Goal: Communication & Community: Ask a question

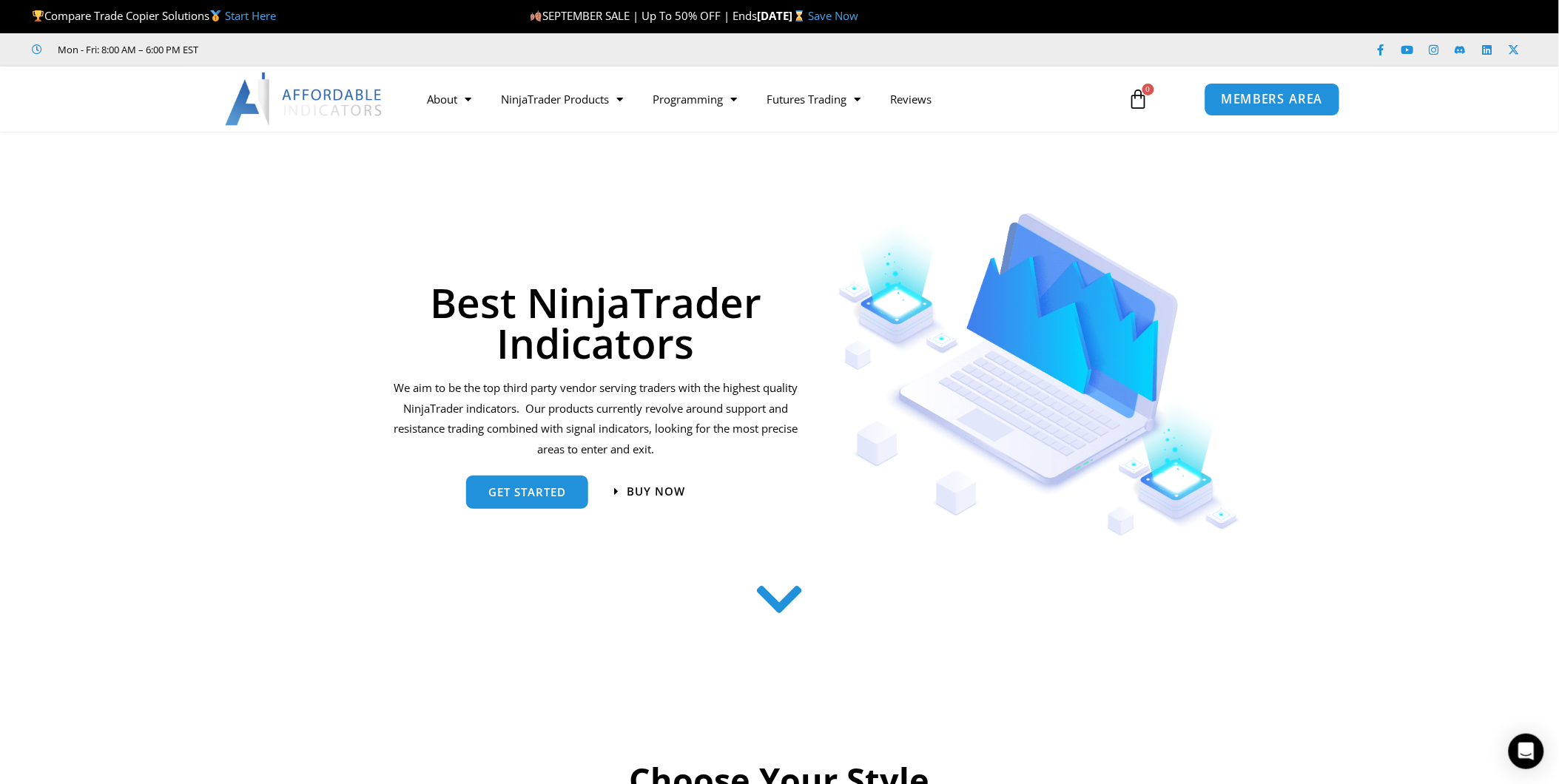
click at [1277, 96] on span "MEMBERS AREA" at bounding box center [1272, 100] width 101 height 13
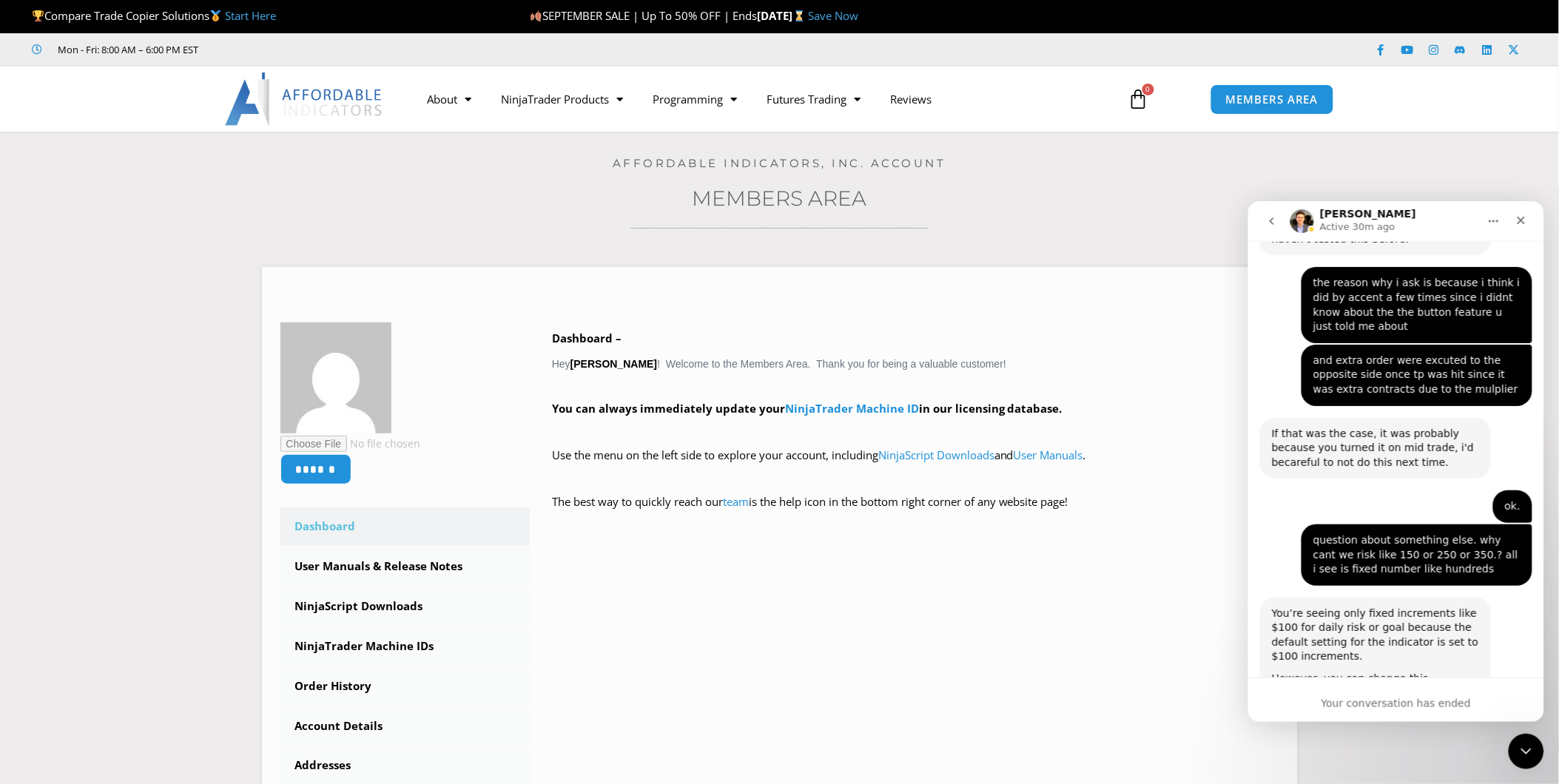
scroll to position [4354, 0]
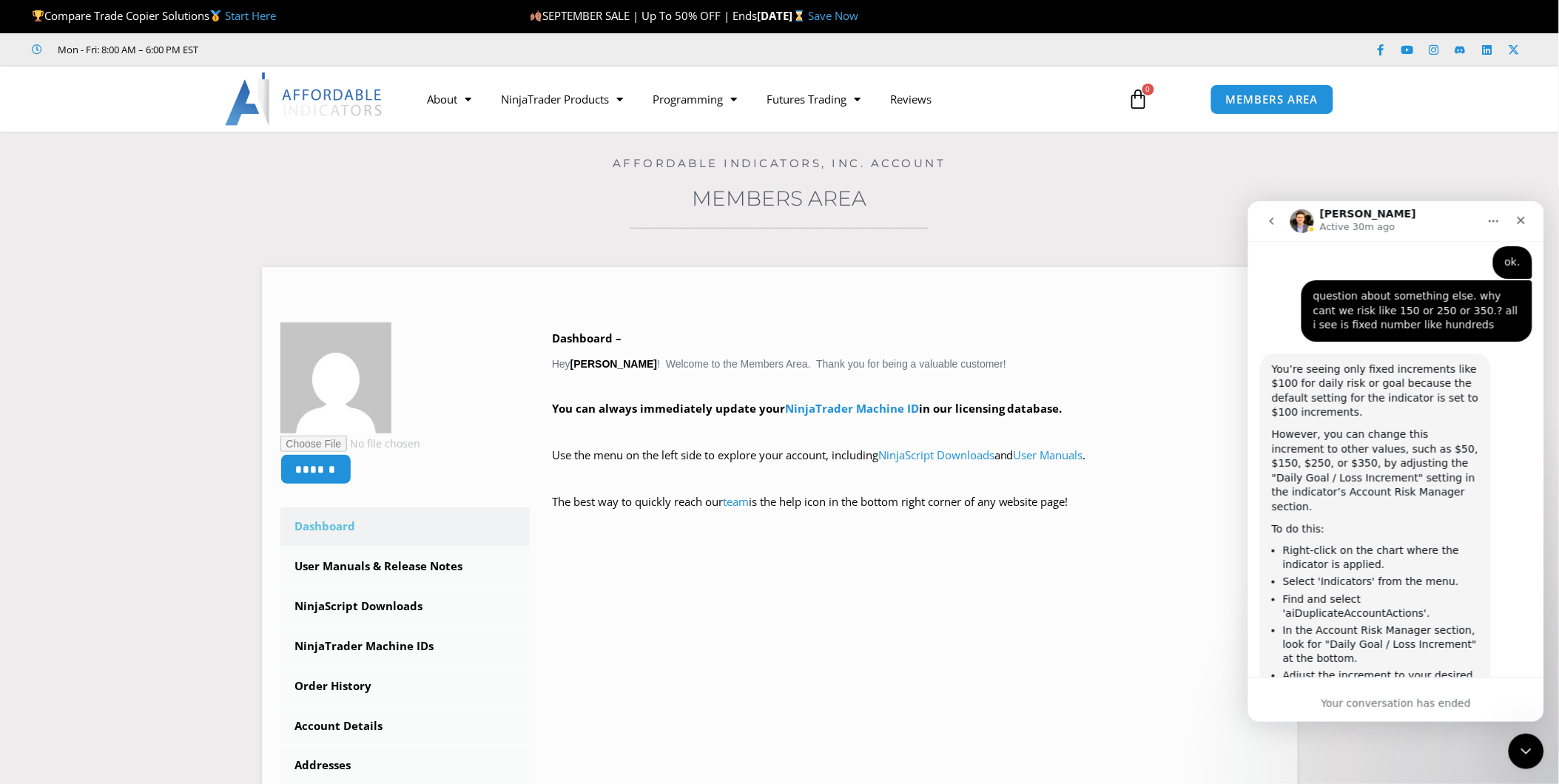
click at [1375, 703] on div "Your conversation has ended" at bounding box center [1395, 703] width 296 height 15
click at [1271, 210] on button "go back" at bounding box center [1271, 220] width 28 height 28
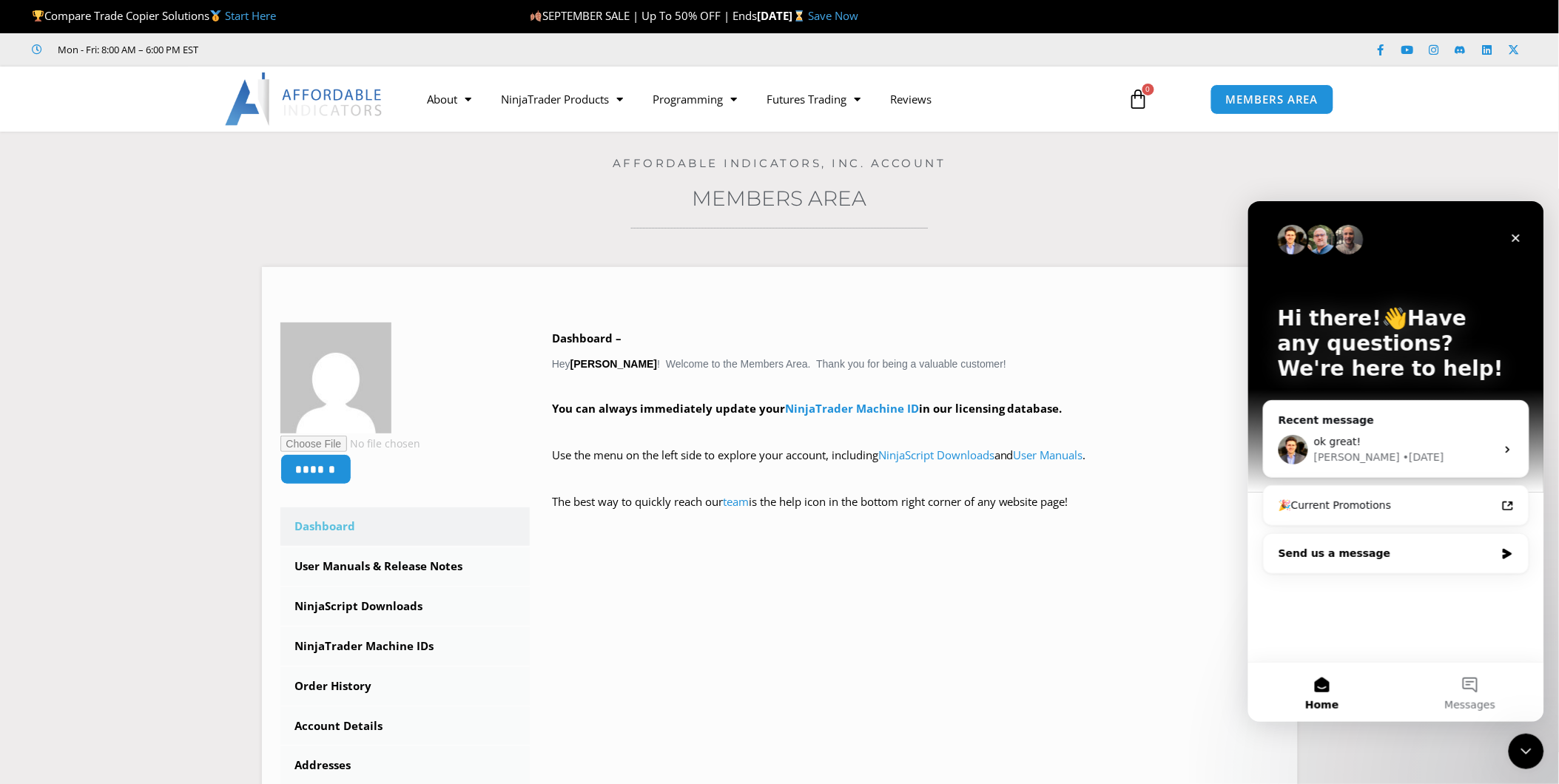
click at [1429, 550] on div "Send us a message" at bounding box center [1386, 553] width 217 height 15
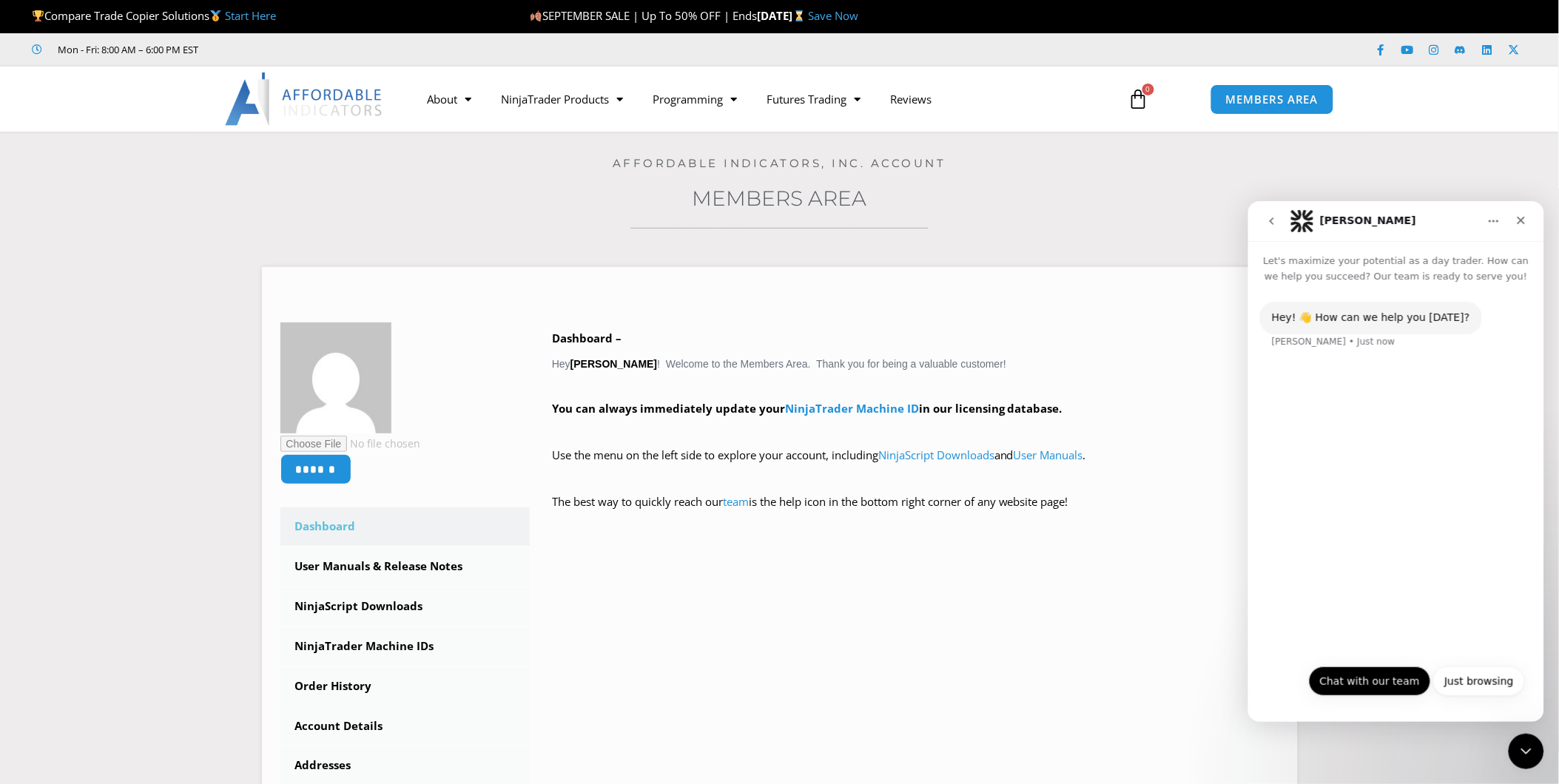
click at [1376, 678] on button "Chat with our team" at bounding box center [1369, 680] width 122 height 30
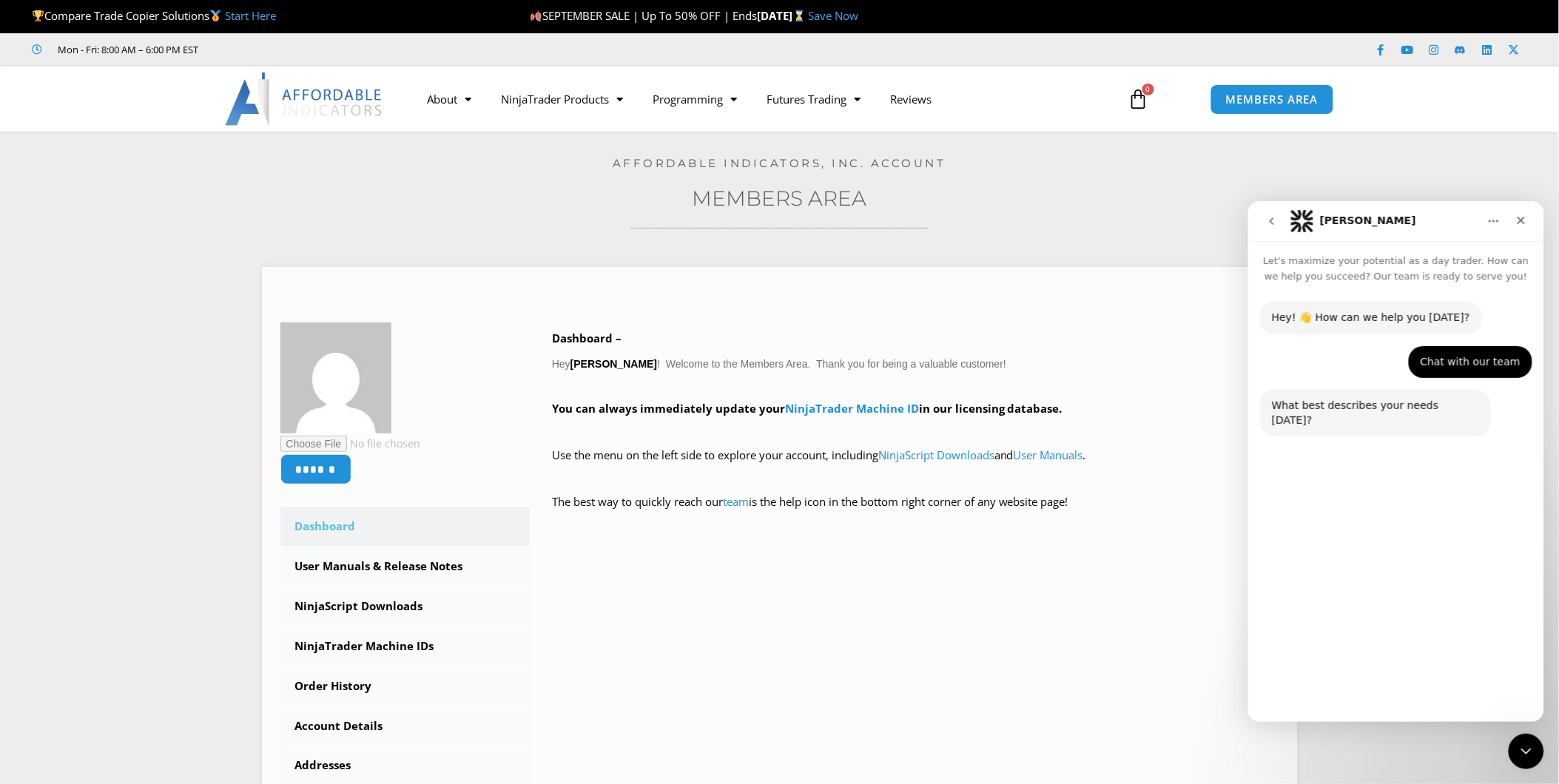
click at [1374, 648] on button "Technical Support" at bounding box center [1355, 644] width 114 height 30
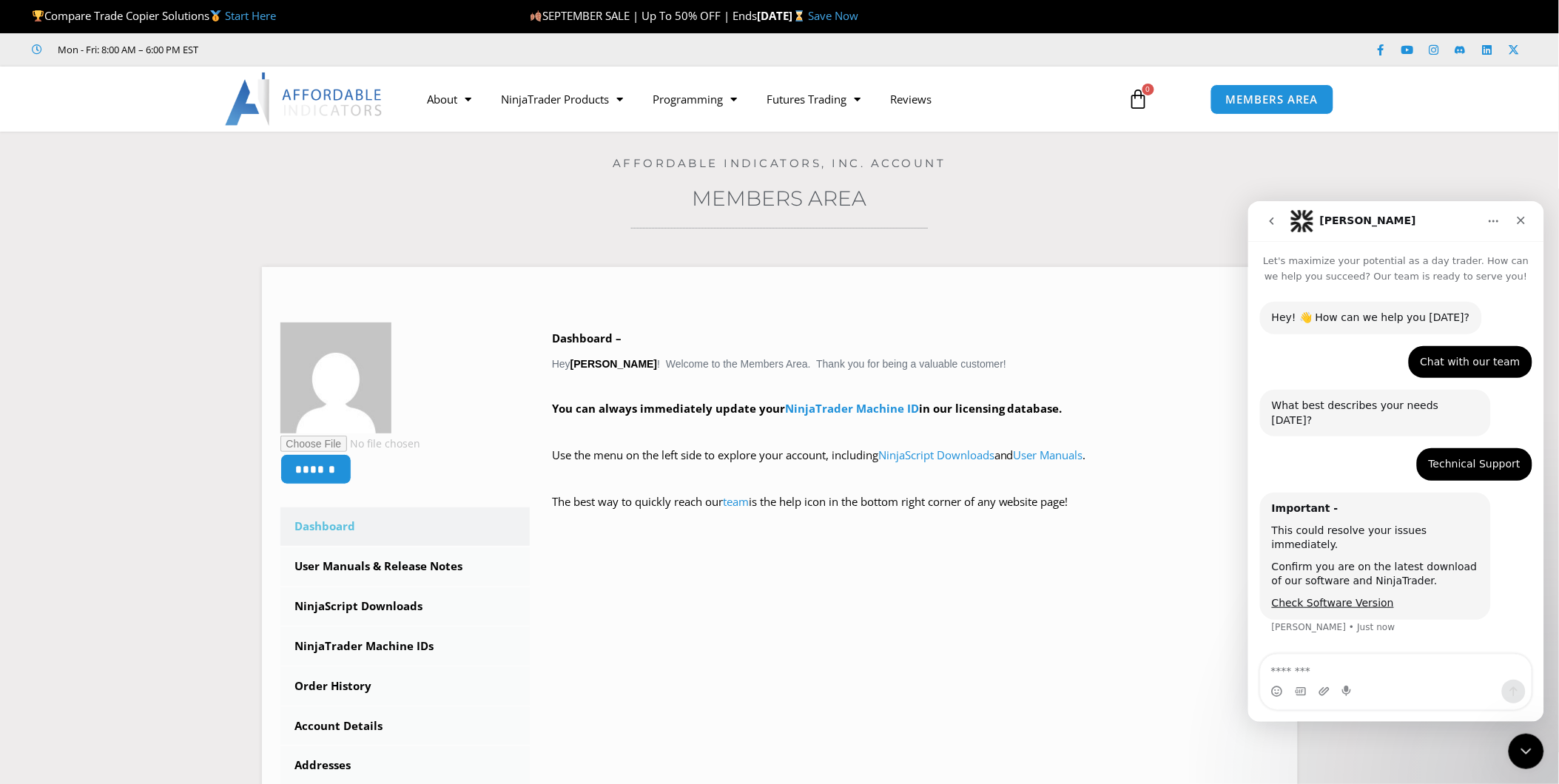
click at [1398, 662] on textarea "Message…" at bounding box center [1396, 666] width 271 height 25
type textarea "**"
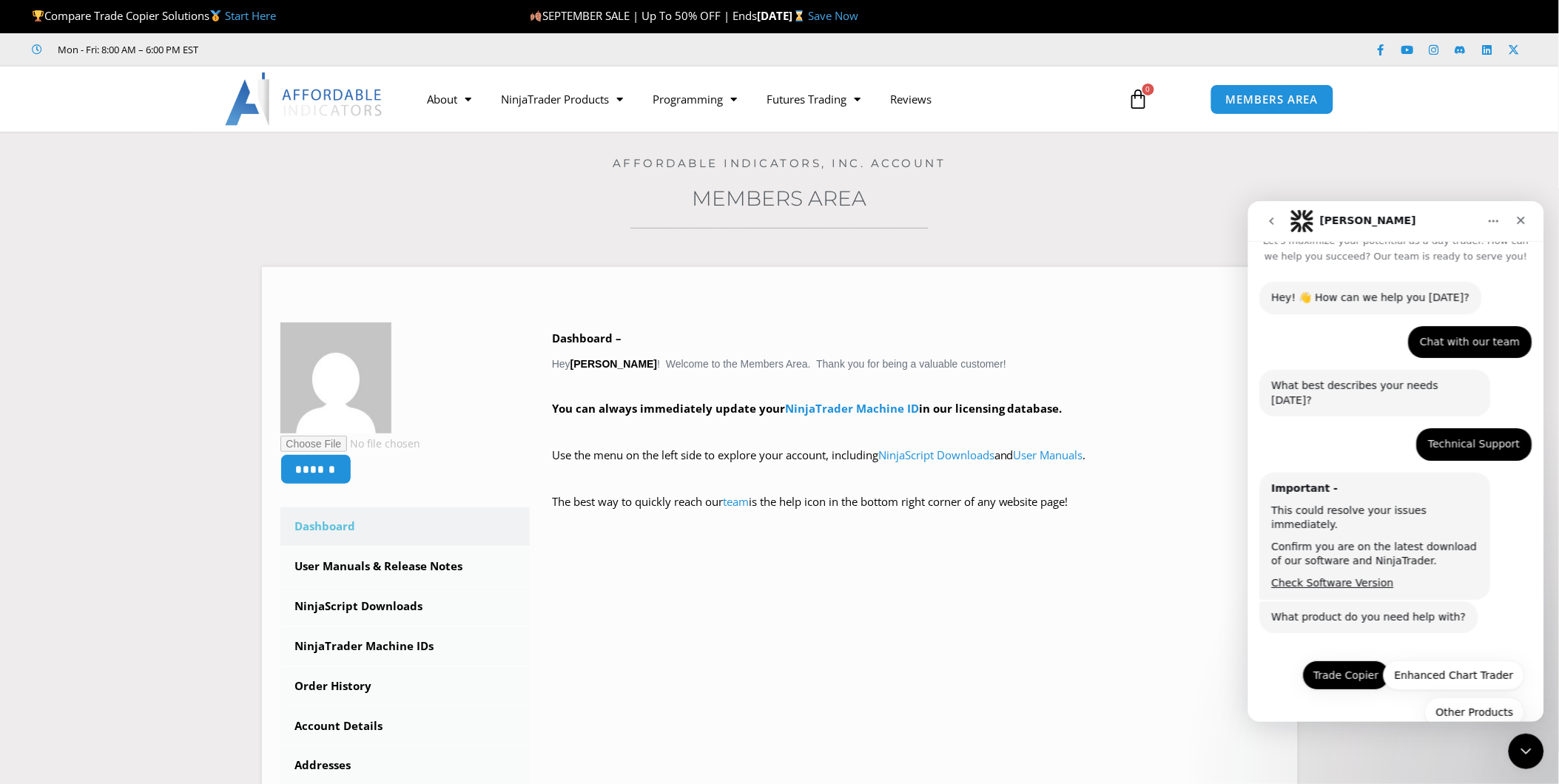
click at [1335, 659] on button "Trade Copier" at bounding box center [1345, 674] width 87 height 30
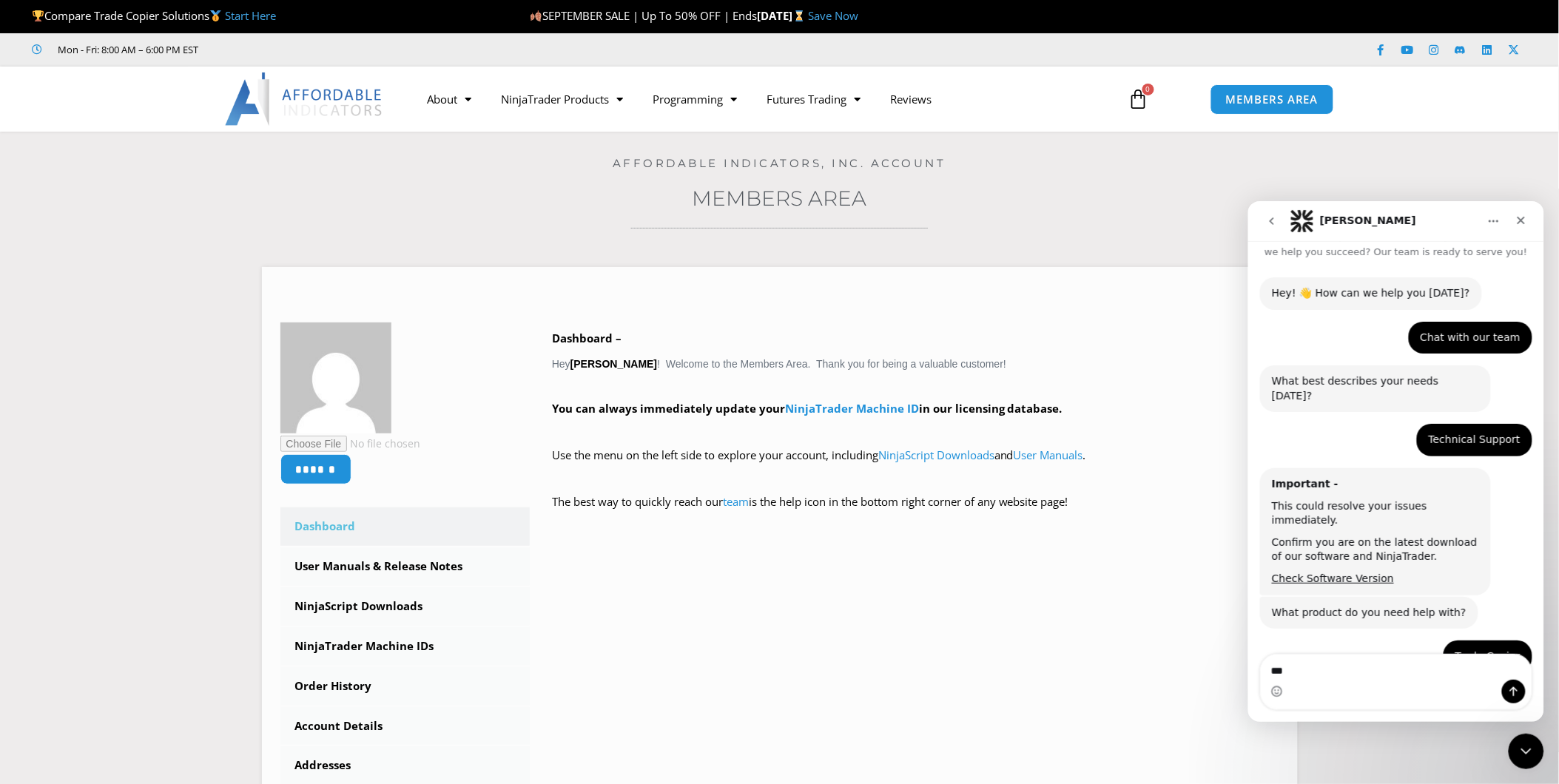
scroll to position [147, 0]
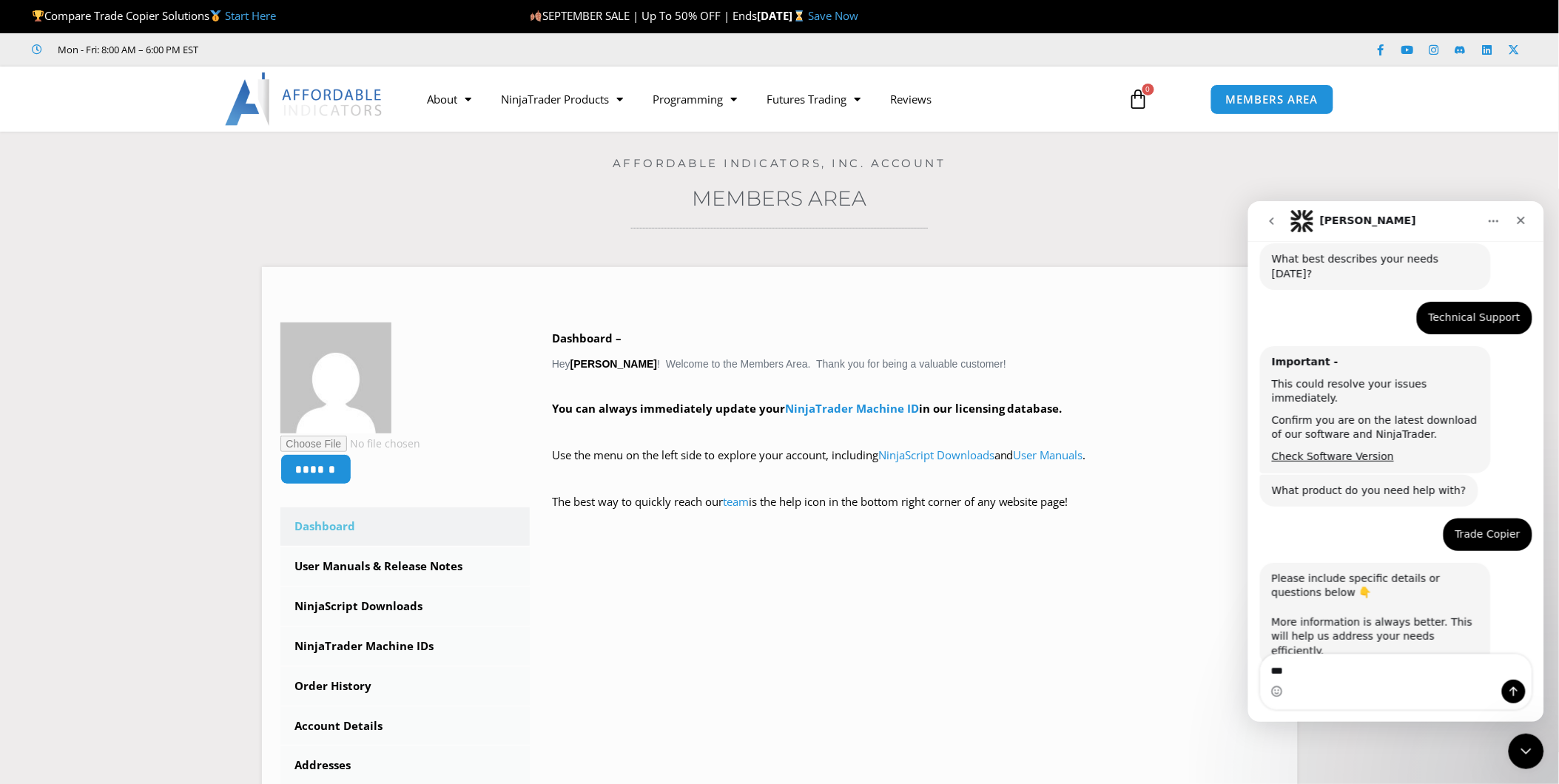
click at [1339, 681] on div "Intercom messenger" at bounding box center [1396, 691] width 271 height 24
drag, startPoint x: 1332, startPoint y: 672, endPoint x: 2474, endPoint y: 874, distance: 1159.7
click at [1247, 672] on html "[PERSON_NAME] Let's maximize your potential as a day trader. How can we help yo…" at bounding box center [1395, 460] width 296 height 520
type textarea "**********"
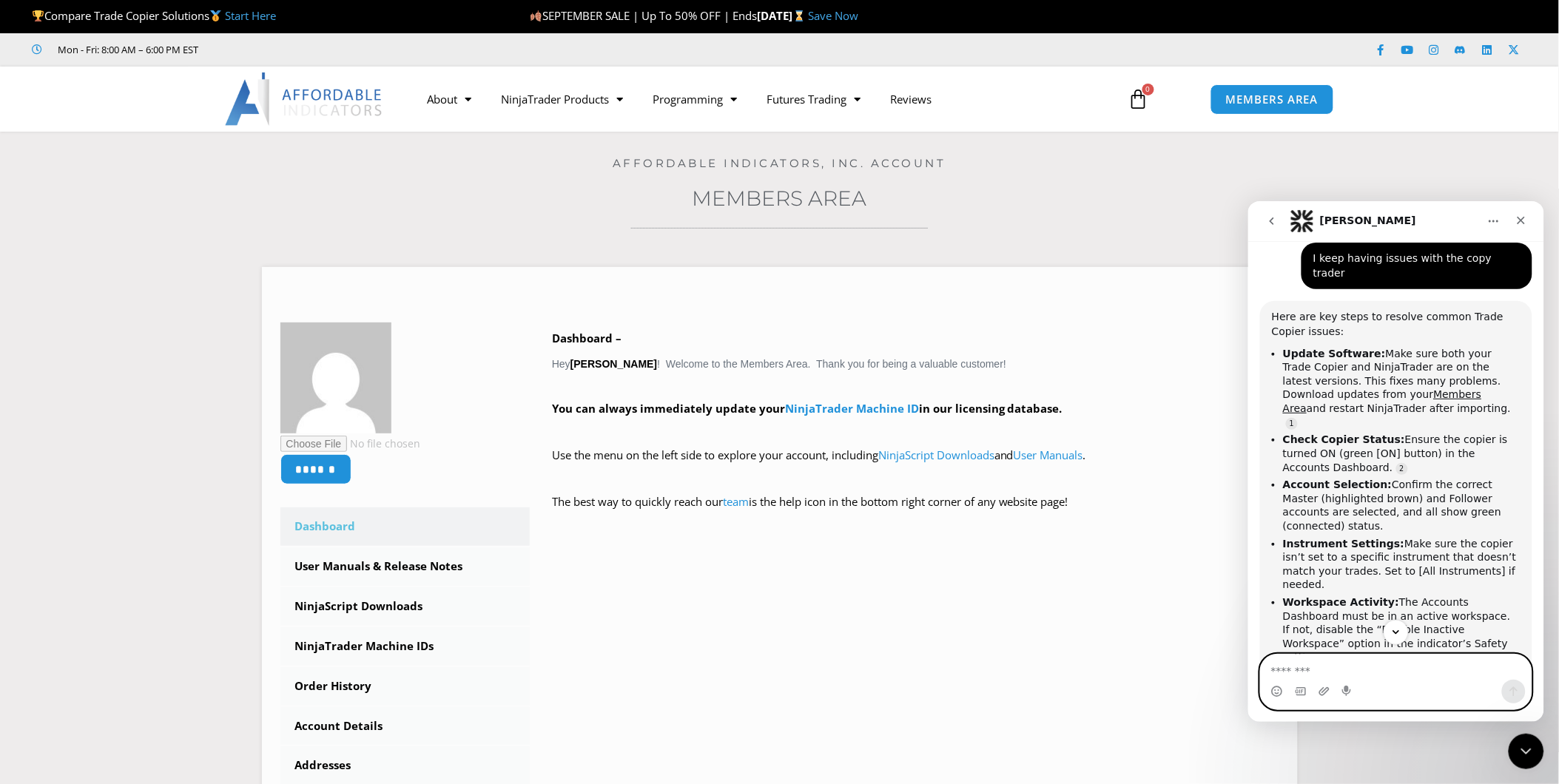
scroll to position [619, 0]
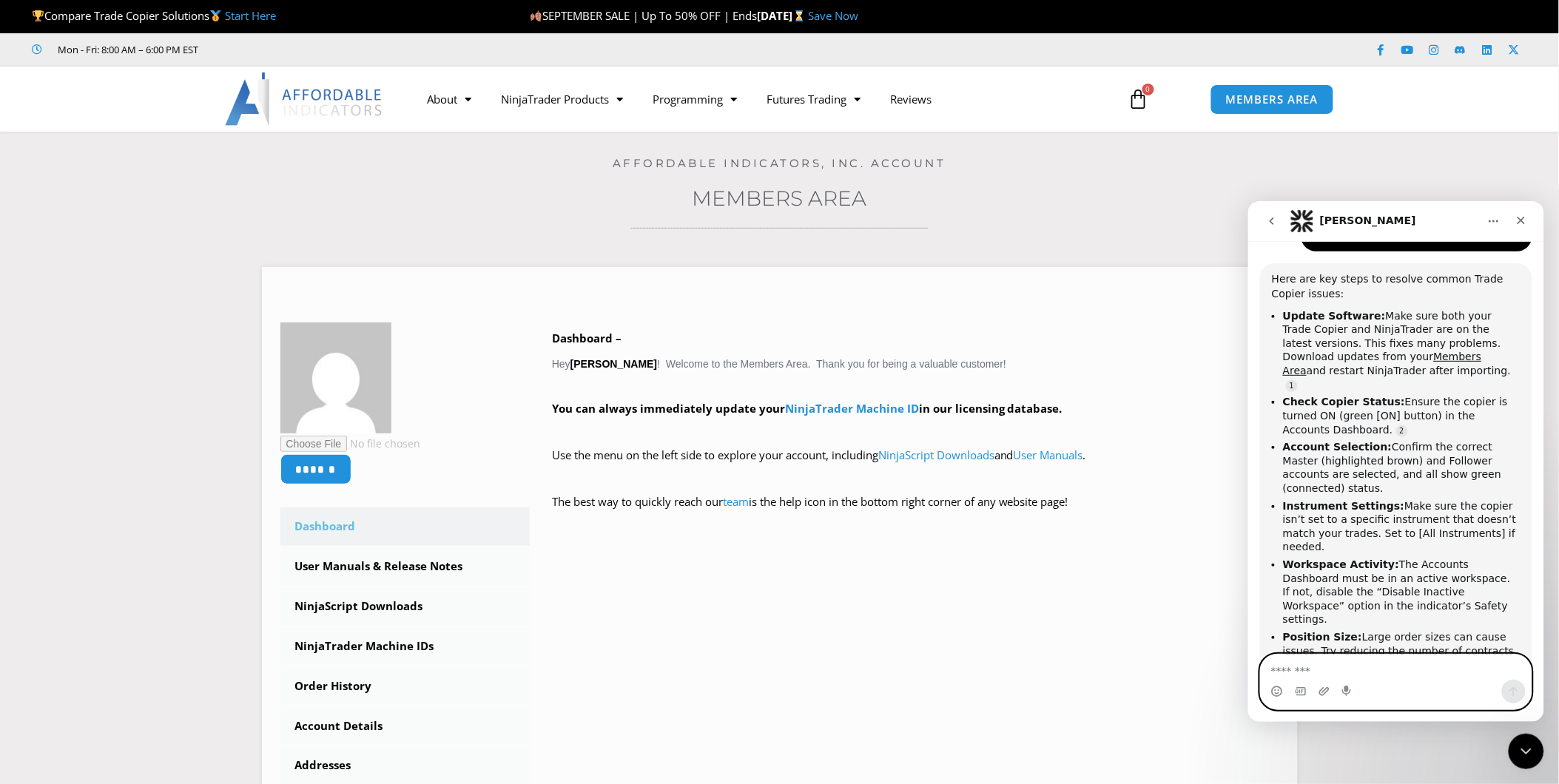
click at [1379, 678] on textarea "Message…" at bounding box center [1396, 666] width 271 height 25
type textarea "**********"
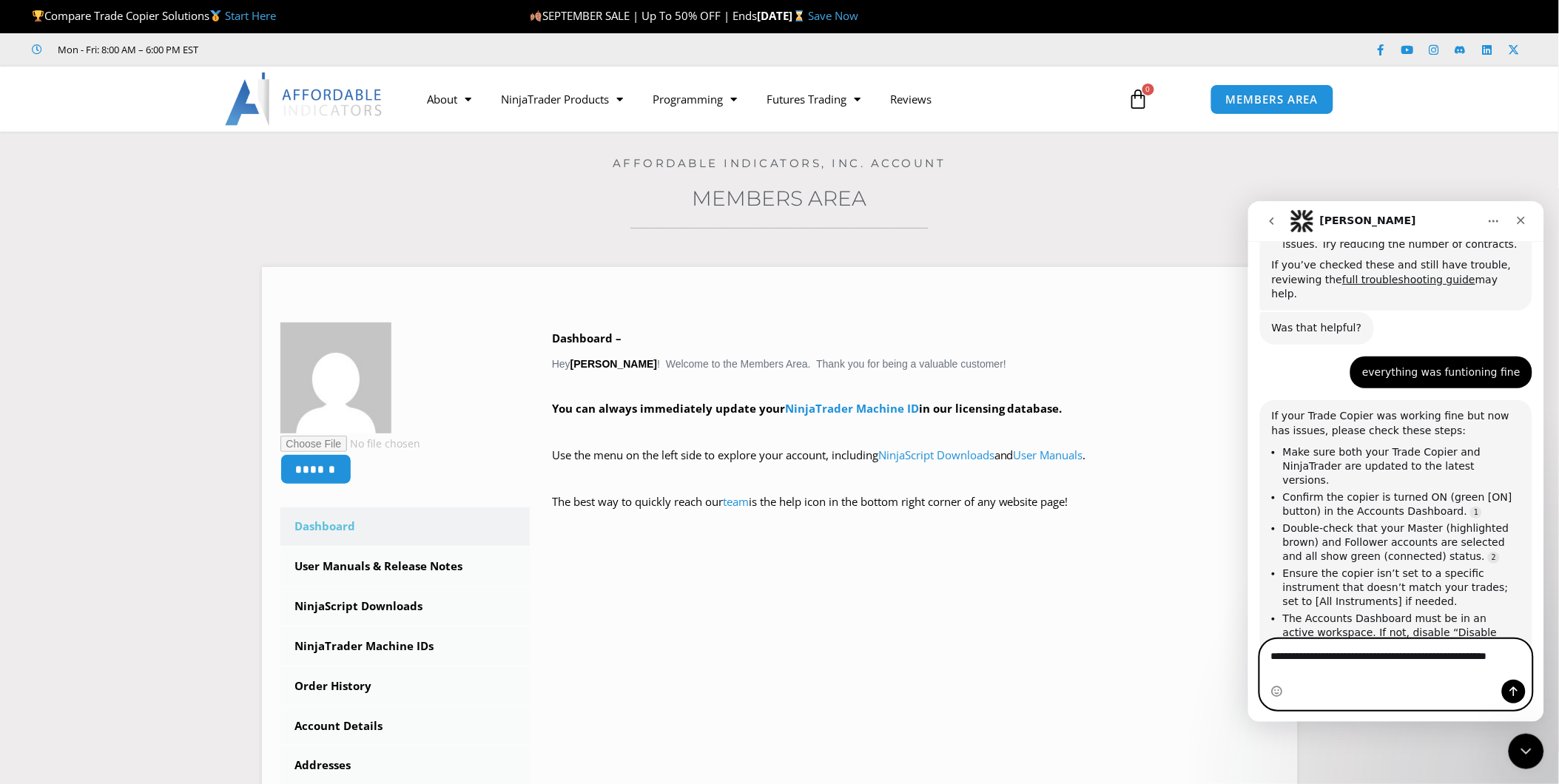
scroll to position [1040, 0]
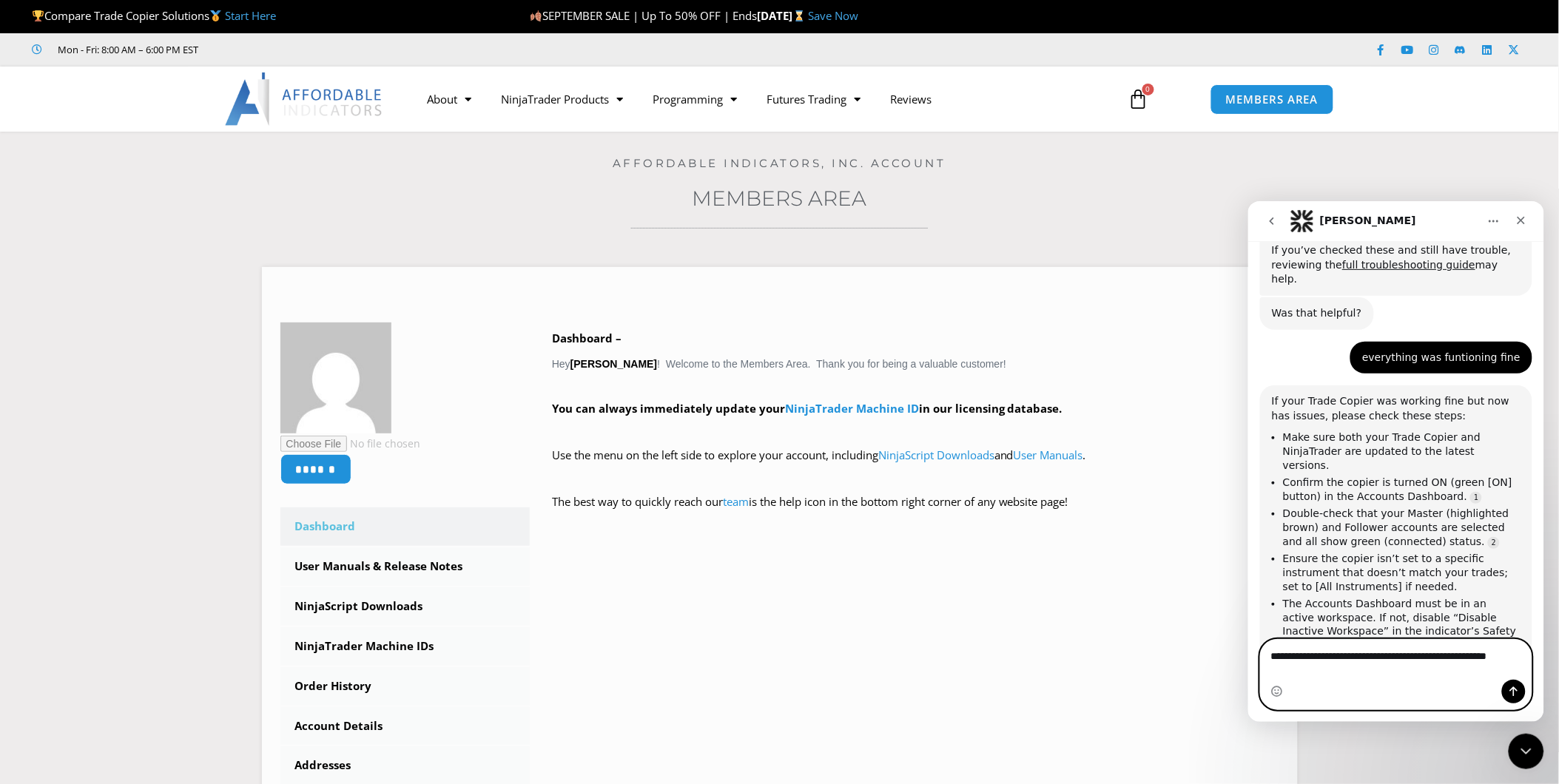
type textarea "**********"
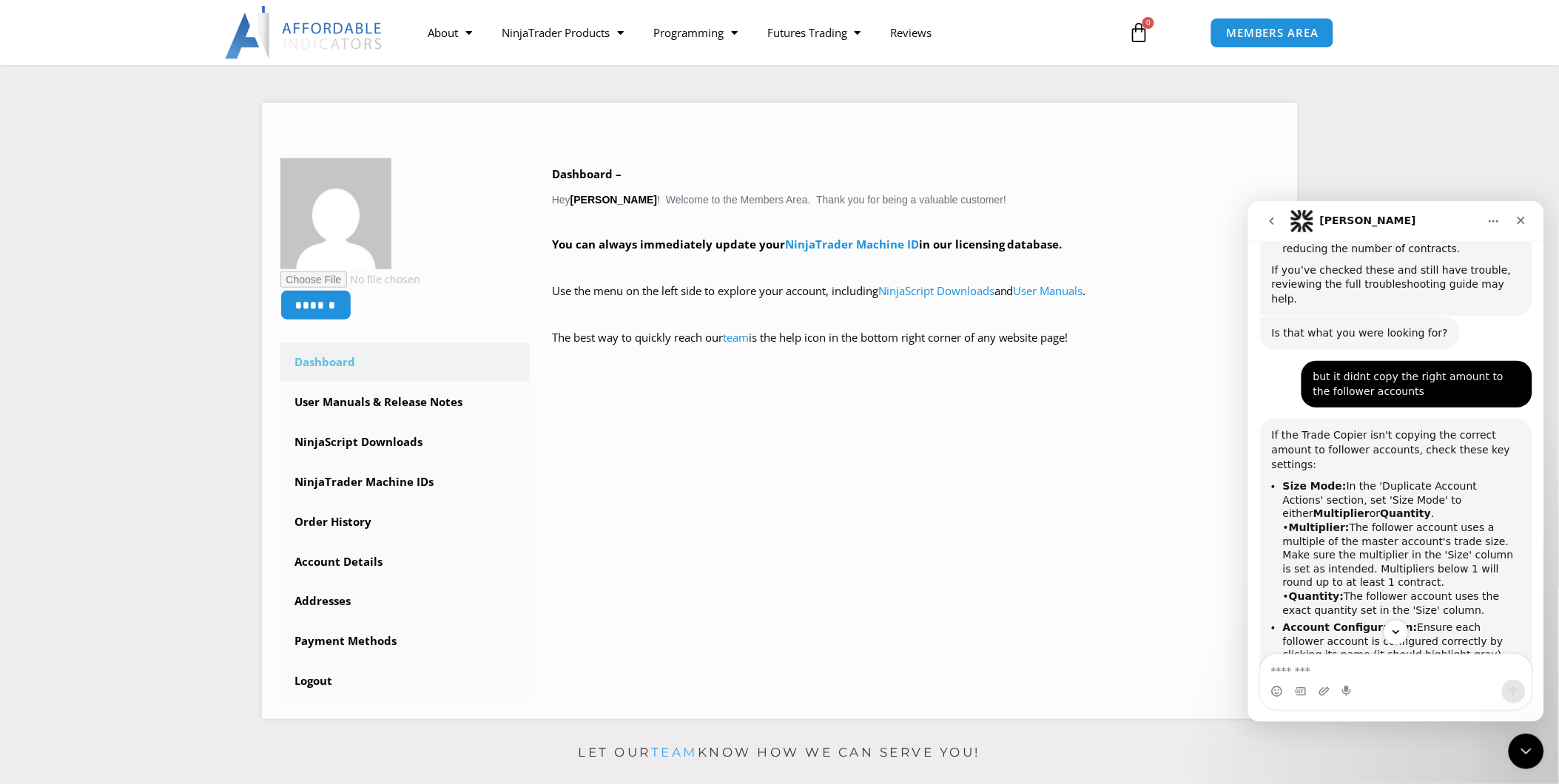
scroll to position [1506, 0]
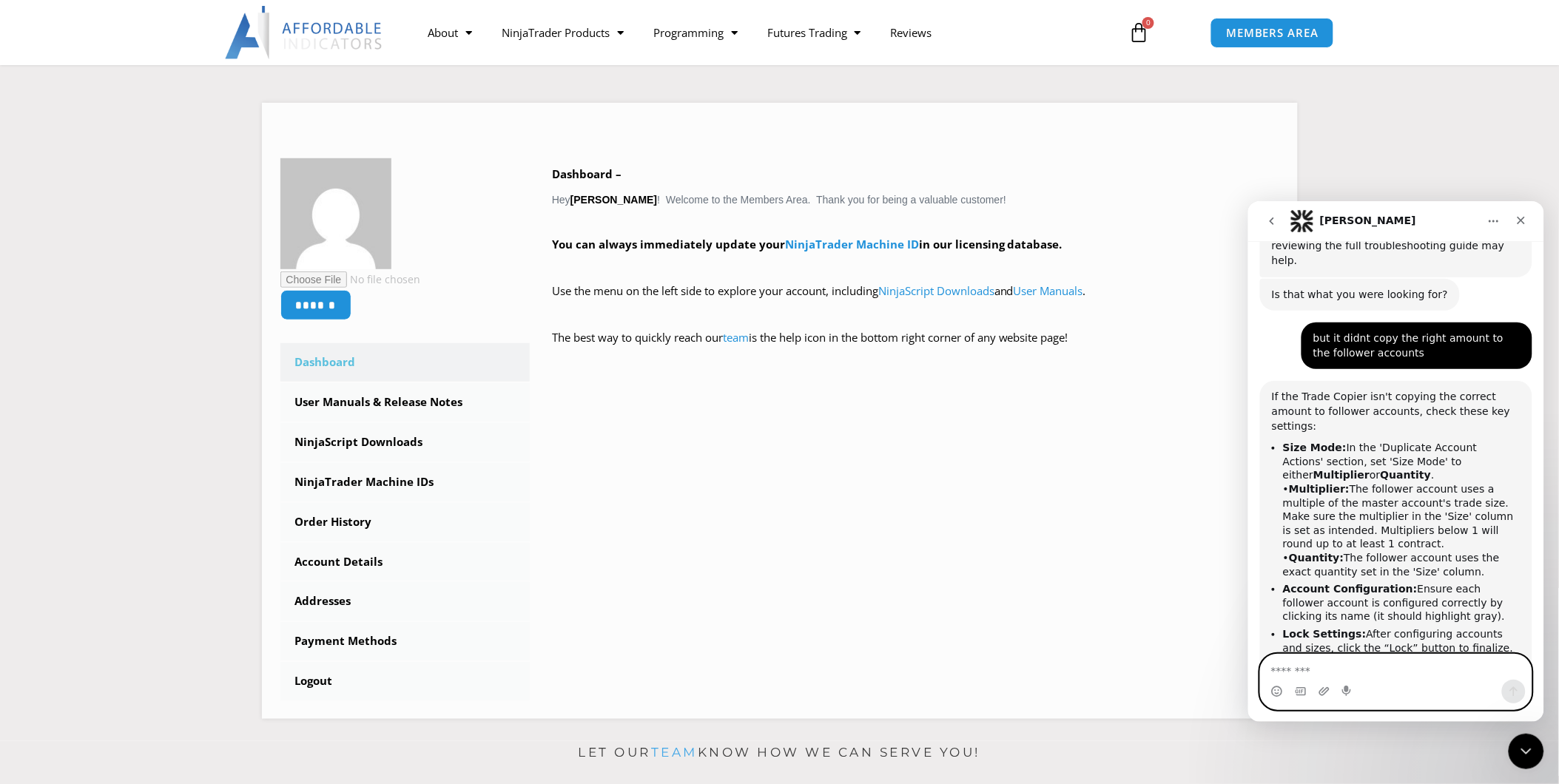
click at [1348, 665] on textarea "Message…" at bounding box center [1396, 666] width 271 height 25
type textarea "**********"
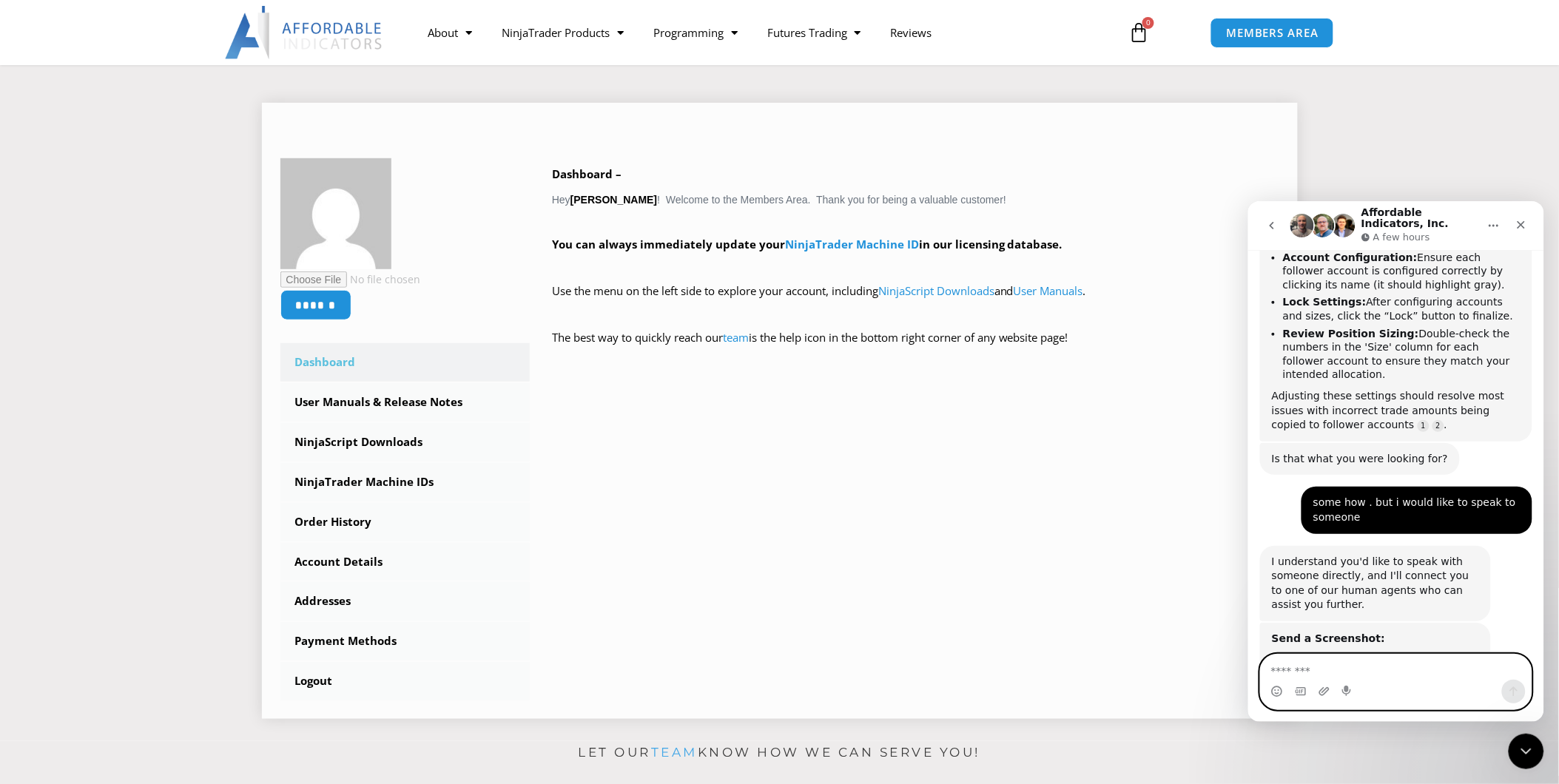
scroll to position [1925, 0]
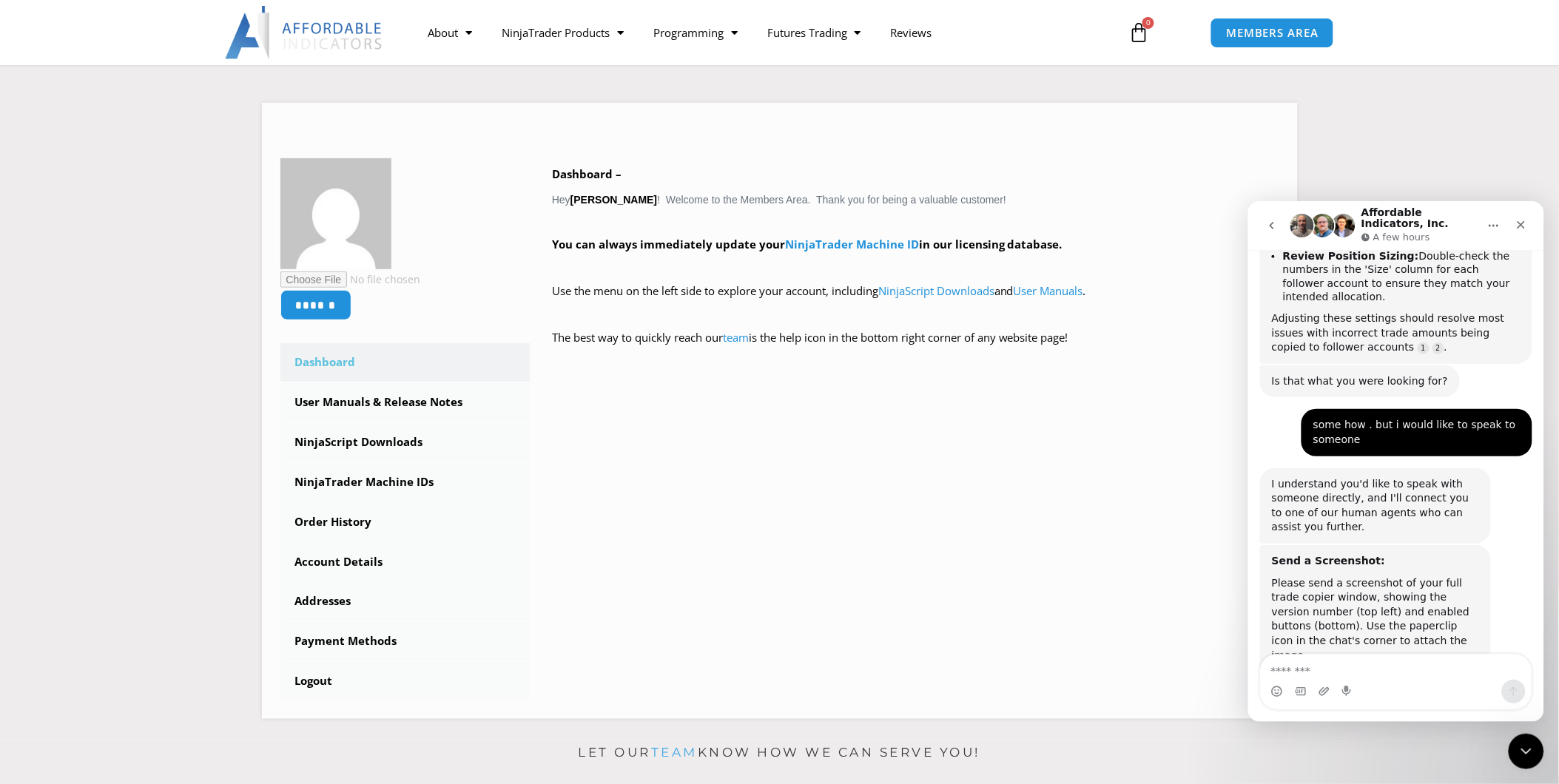
click at [1523, 545] on div "Send a Screenshot: Please send a screenshot of your full trade copier window, s…" at bounding box center [1396, 645] width 272 height 201
click at [1325, 694] on icon "Upload attachment" at bounding box center [1324, 691] width 12 height 12
click at [1323, 693] on icon "Upload attachment" at bounding box center [1324, 691] width 12 height 12
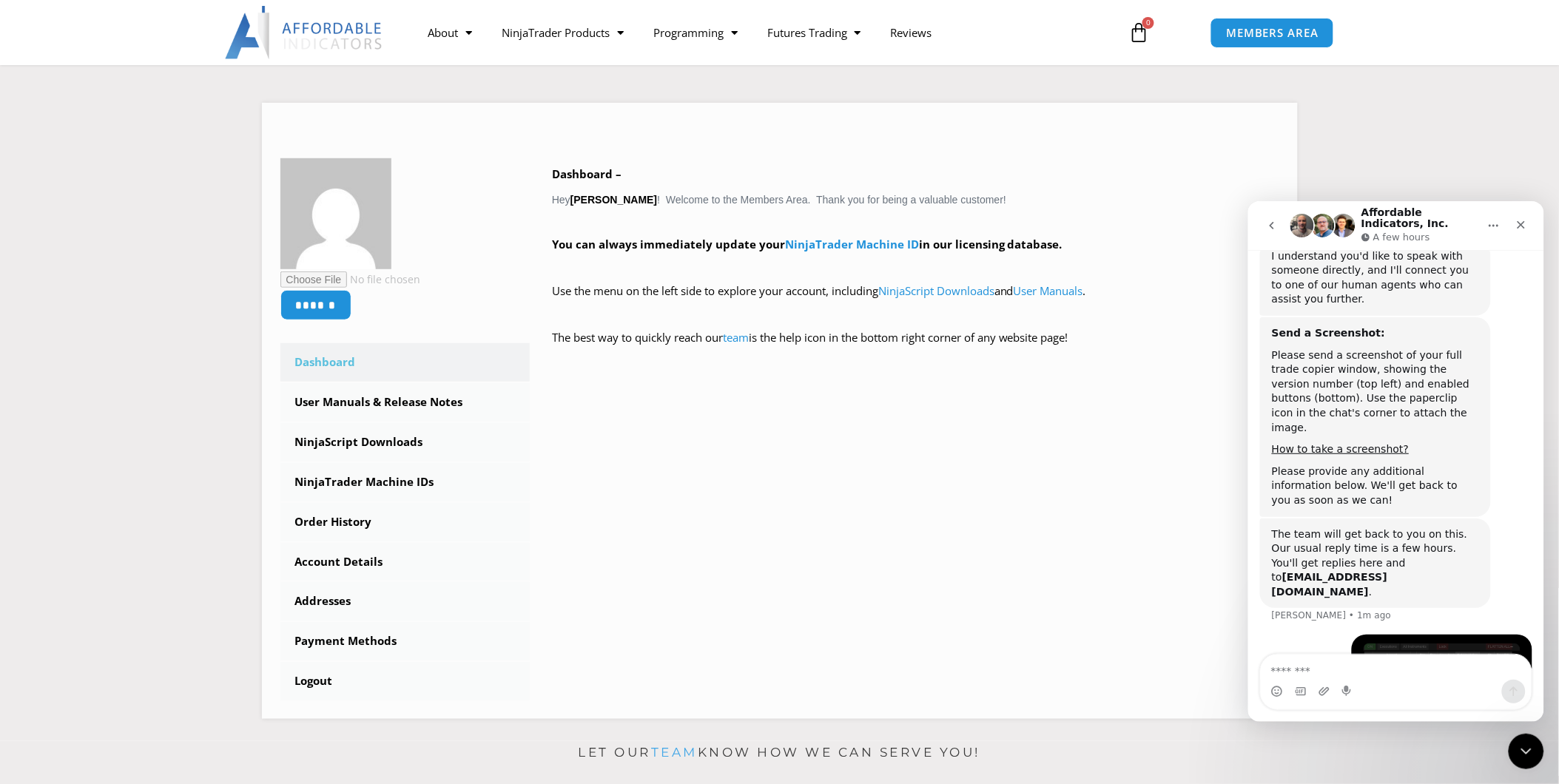
scroll to position [2152, 0]
click at [1330, 695] on div "Intercom messenger" at bounding box center [1396, 691] width 271 height 24
click at [1325, 695] on icon "Upload attachment" at bounding box center [1324, 691] width 12 height 12
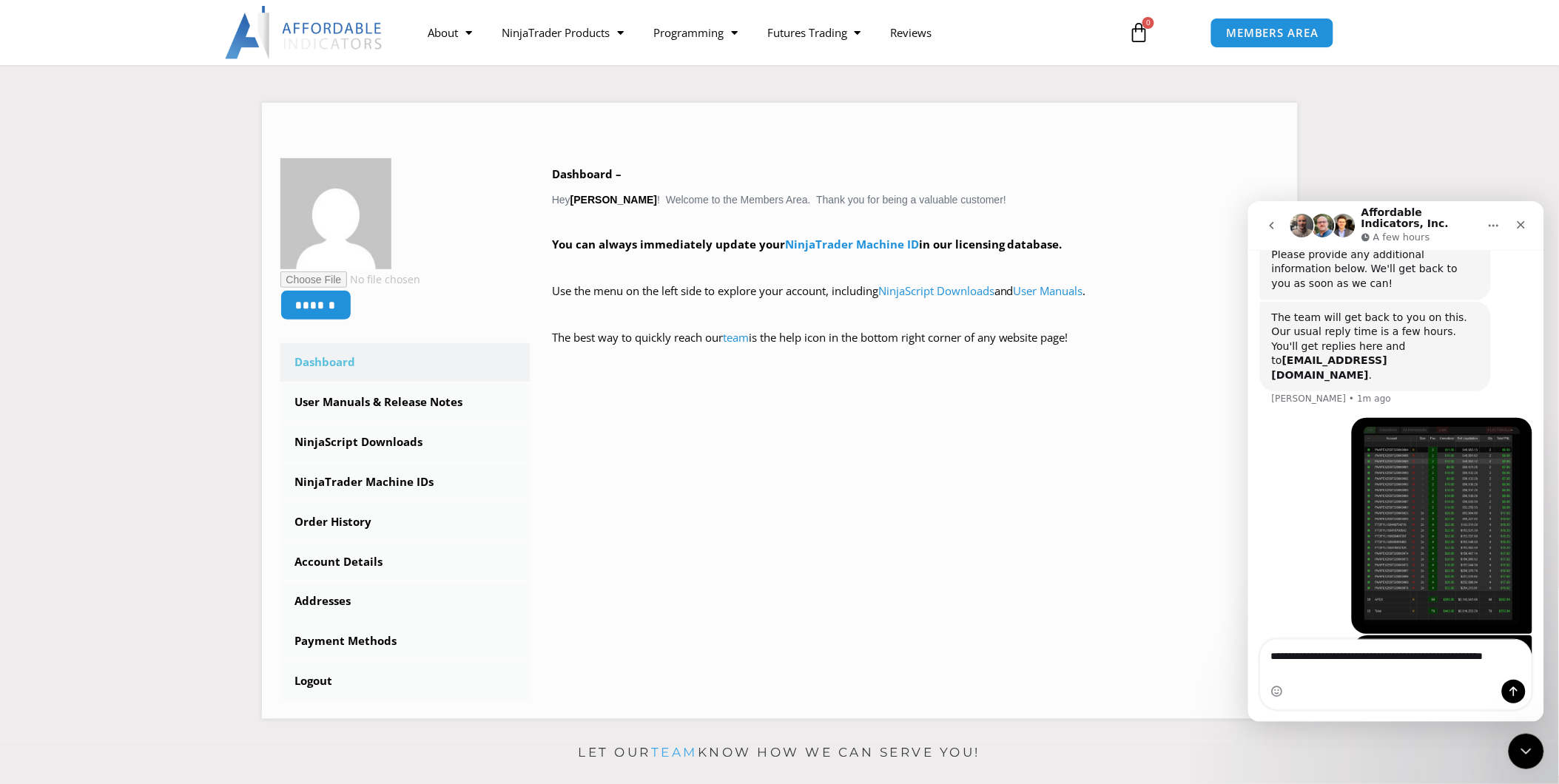
scroll to position [2385, 0]
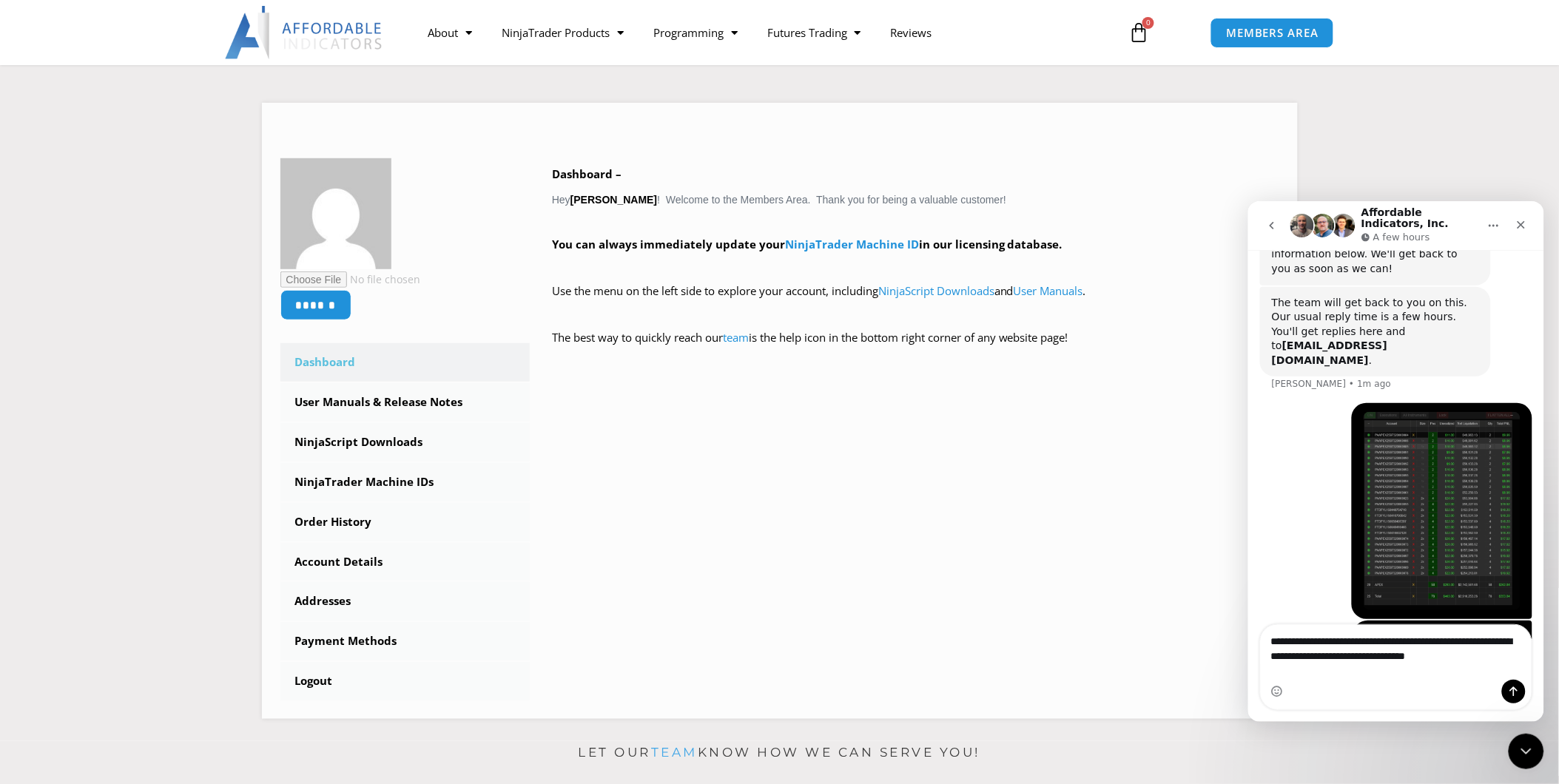
type textarea "**********"
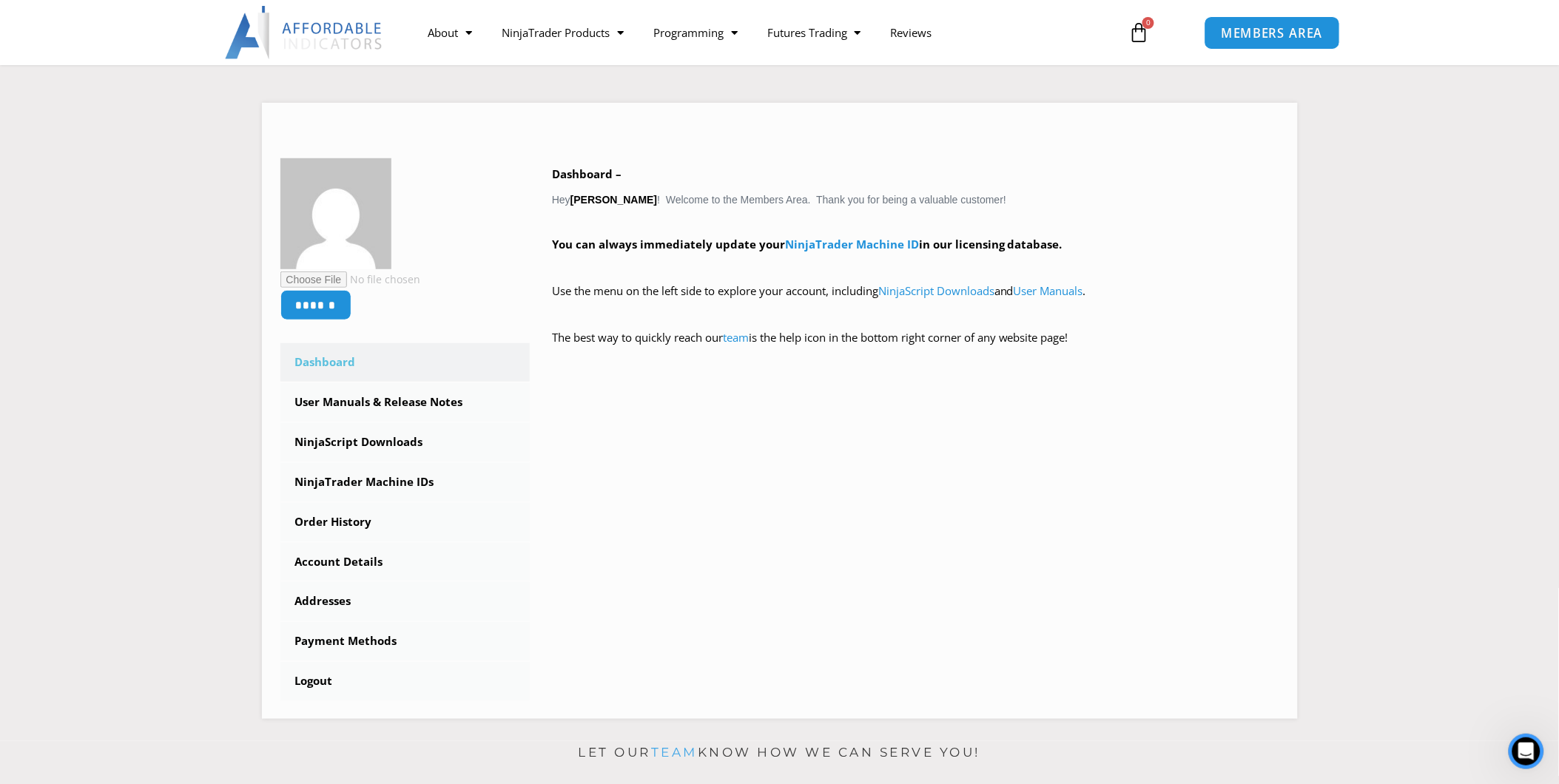
scroll to position [2432, 0]
